Goal: Find specific page/section: Find specific page/section

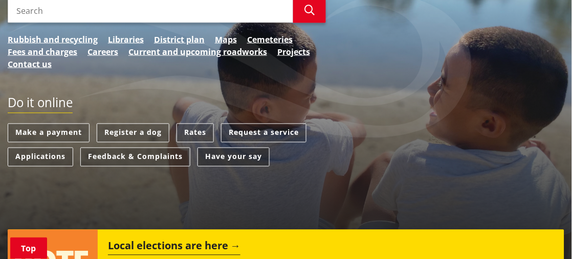
scroll to position [227, 0]
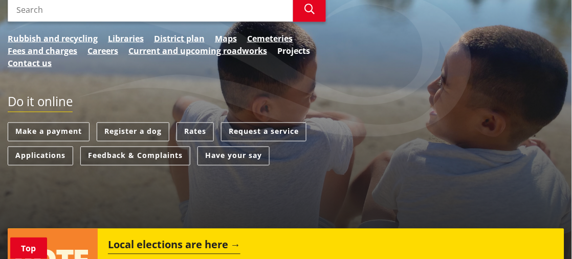
click at [292, 52] on link "Projects" at bounding box center [293, 51] width 33 height 12
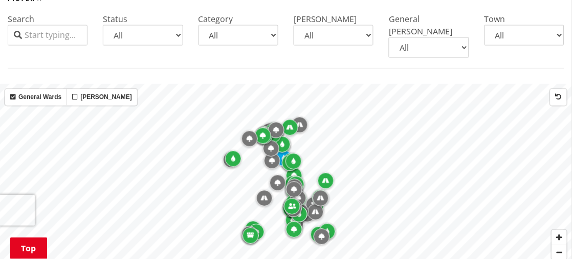
scroll to position [341, 0]
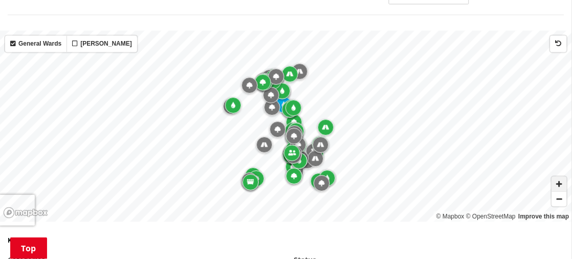
click at [563, 176] on span "Zoom in" at bounding box center [559, 183] width 15 height 15
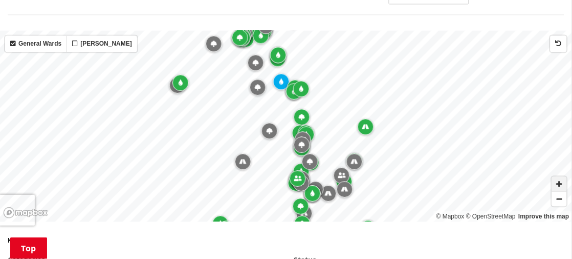
click at [563, 176] on span "Zoom in" at bounding box center [559, 183] width 15 height 15
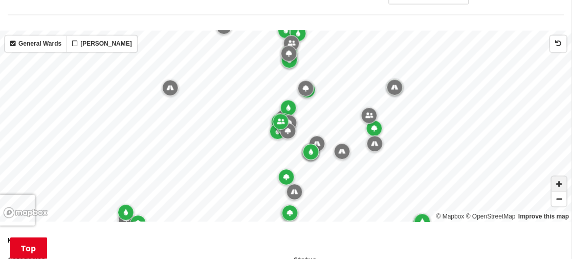
click at [561, 176] on span "Zoom in" at bounding box center [559, 183] width 15 height 15
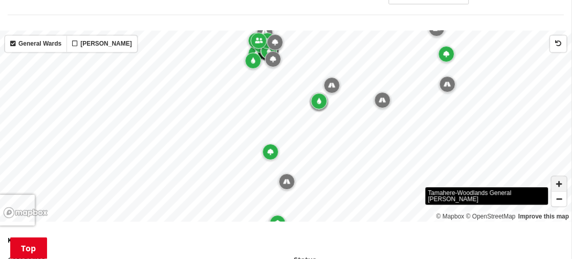
click at [558, 176] on span "Zoom in" at bounding box center [559, 183] width 15 height 15
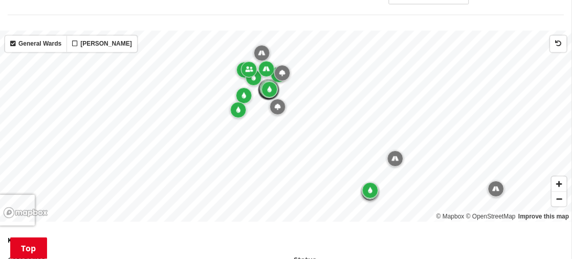
click at [238, 106] on icon "Map marker" at bounding box center [238, 109] width 4 height 6
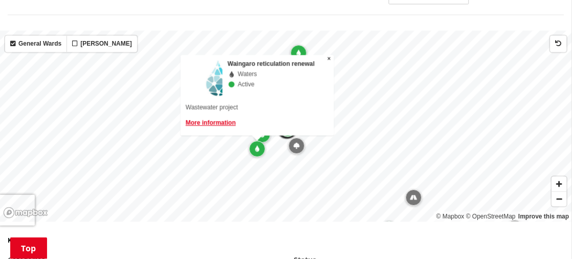
click at [296, 142] on icon "Map marker" at bounding box center [297, 145] width 6 height 6
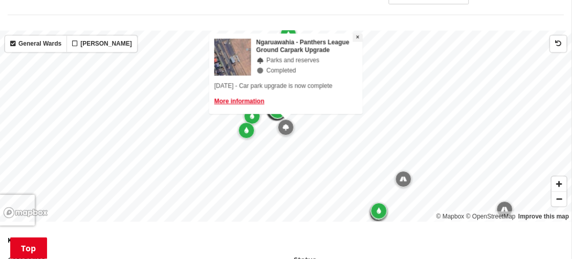
click at [357, 33] on span "×" at bounding box center [358, 36] width 4 height 7
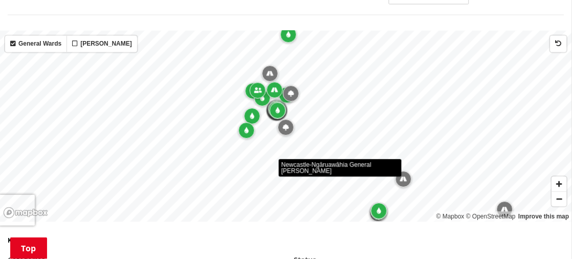
scroll to position [398, 0]
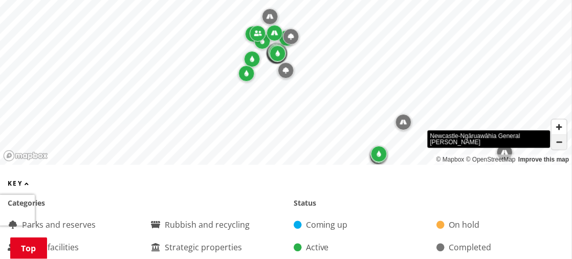
click at [559, 135] on span "Zoom out" at bounding box center [559, 142] width 15 height 14
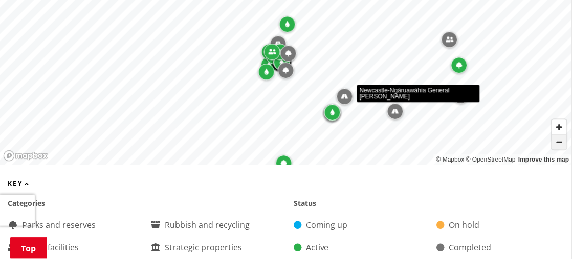
click at [559, 135] on span "Zoom out" at bounding box center [559, 142] width 15 height 14
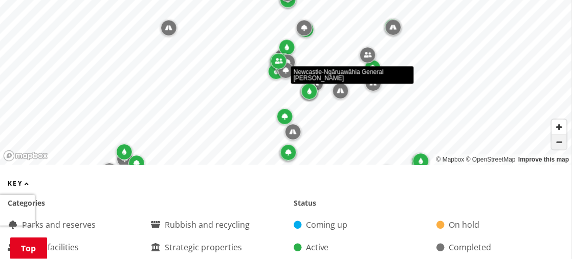
click at [558, 135] on span "Zoom out" at bounding box center [559, 142] width 15 height 14
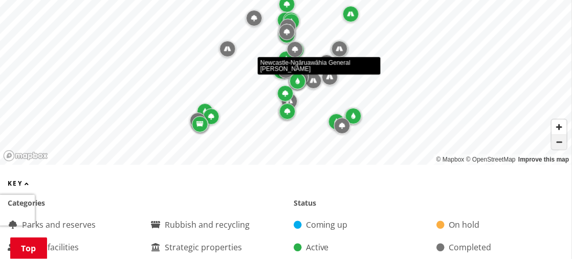
click at [558, 135] on span "Zoom out" at bounding box center [559, 142] width 15 height 14
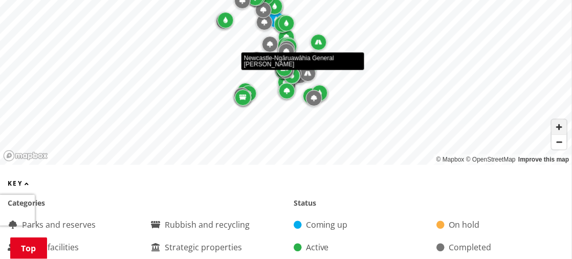
click at [561, 119] on span "Zoom in" at bounding box center [559, 126] width 15 height 15
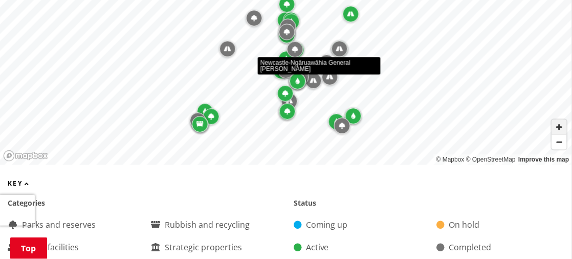
click at [561, 119] on span "Zoom in" at bounding box center [559, 126] width 15 height 15
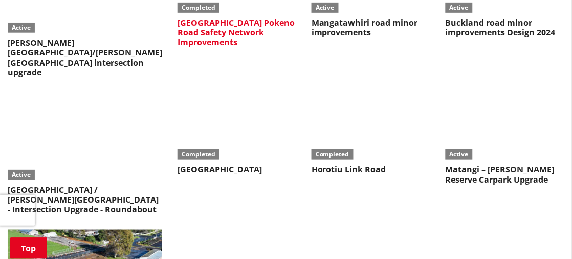
scroll to position [1365, 0]
